Goal: Task Accomplishment & Management: Complete application form

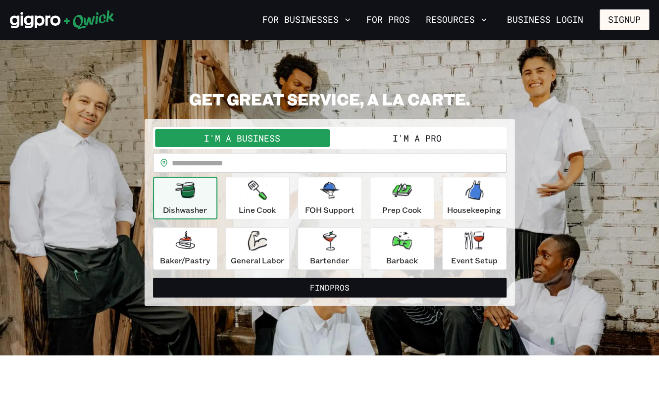
click at [153, 78] on section "**********" at bounding box center [329, 198] width 659 height 316
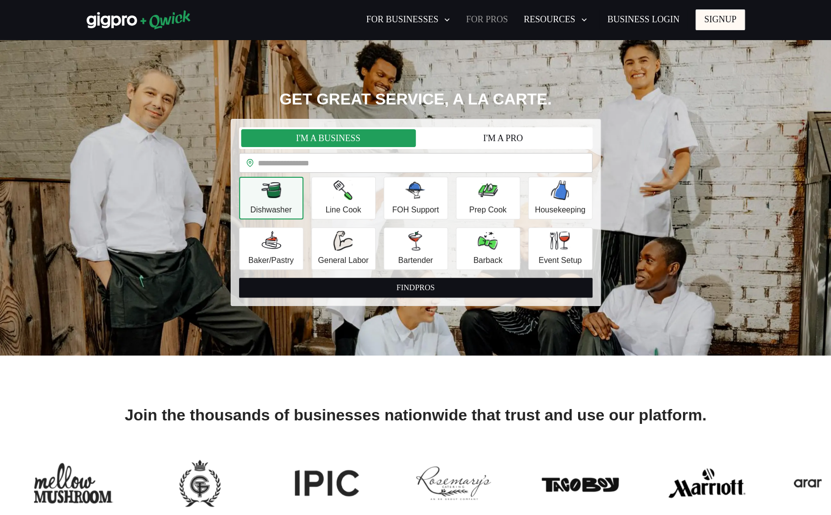
click at [502, 25] on link "For Pros" at bounding box center [487, 19] width 50 height 17
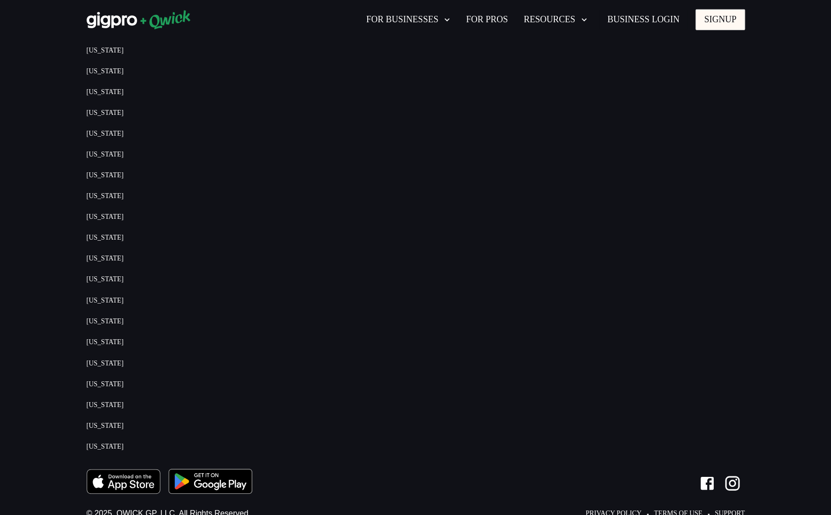
scroll to position [2178, 0]
